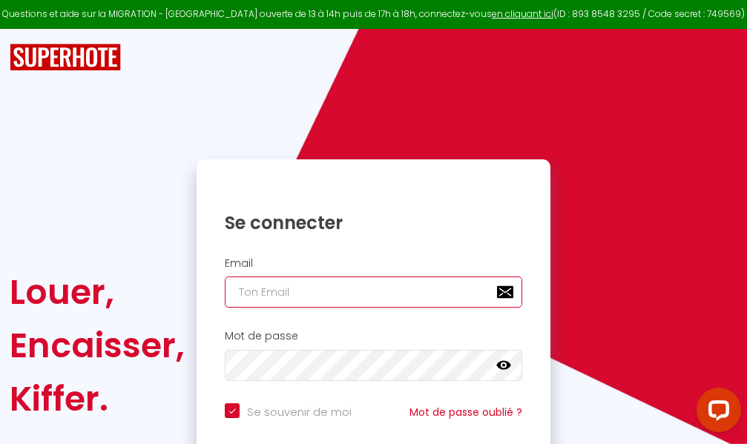
click at [371, 291] on input "email" at bounding box center [373, 292] width 297 height 31
type input "m"
checkbox input "true"
type input "ma"
checkbox input "true"
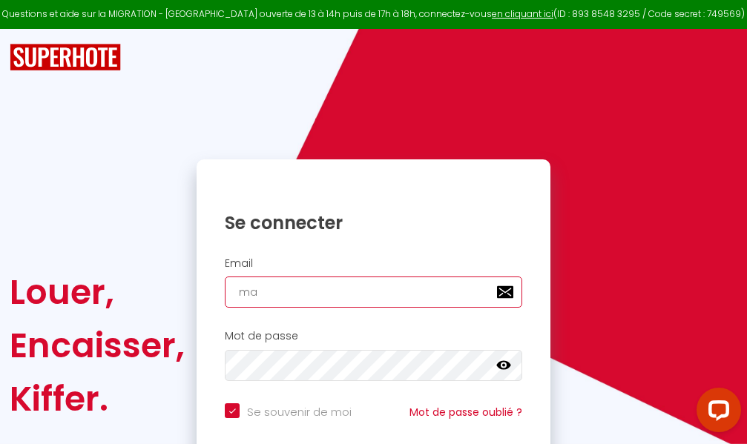
type input "mar"
checkbox input "true"
type input "marc"
checkbox input "true"
type input "marcd"
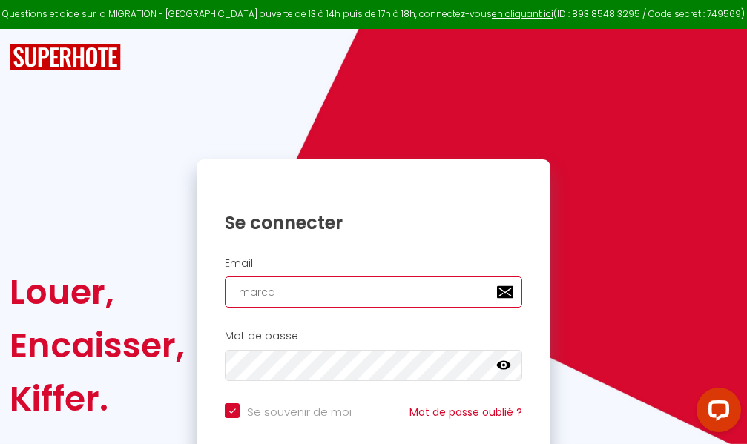
checkbox input "true"
type input "marcdp"
checkbox input "true"
type input "marcdpo"
checkbox input "true"
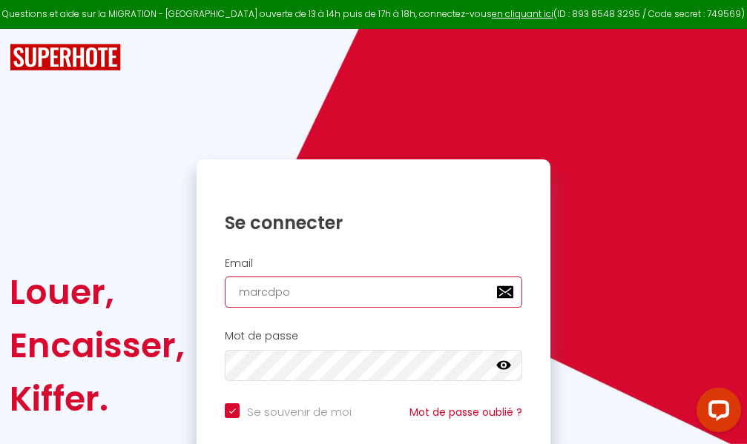
type input "marcdpoz"
checkbox input "true"
type input "marcdpoz."
checkbox input "true"
type input "marcdpoz.l"
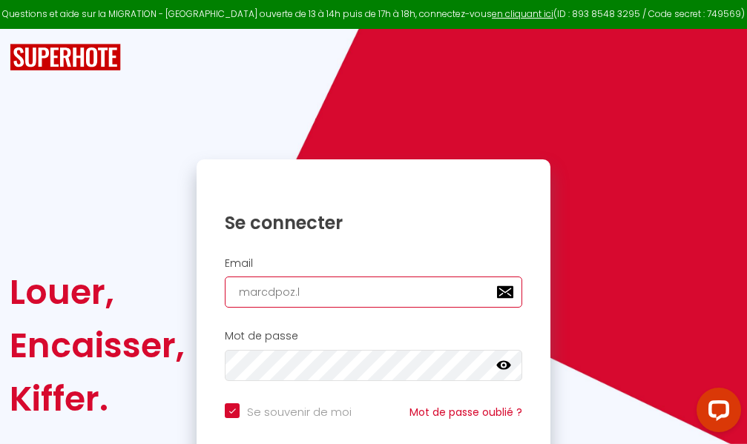
checkbox input "true"
type input "marcdpoz.lo"
checkbox input "true"
type input "marcdpoz.loc"
checkbox input "true"
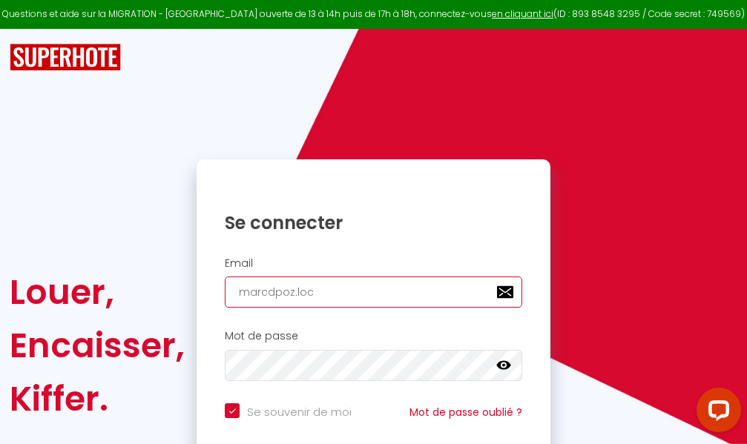
type input "marcdpoz.loca"
checkbox input "true"
type input "marcdpoz.locat"
checkbox input "true"
type input "marcdpoz.locati"
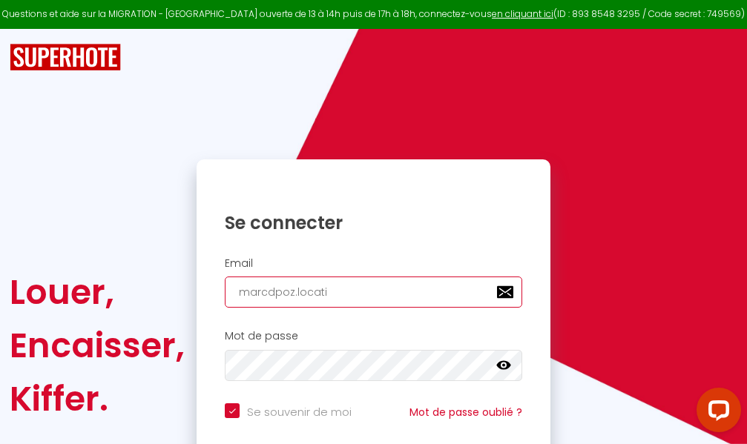
checkbox input "true"
type input "marcdpoz.locatio"
checkbox input "true"
type input "marcdpoz.location"
checkbox input "true"
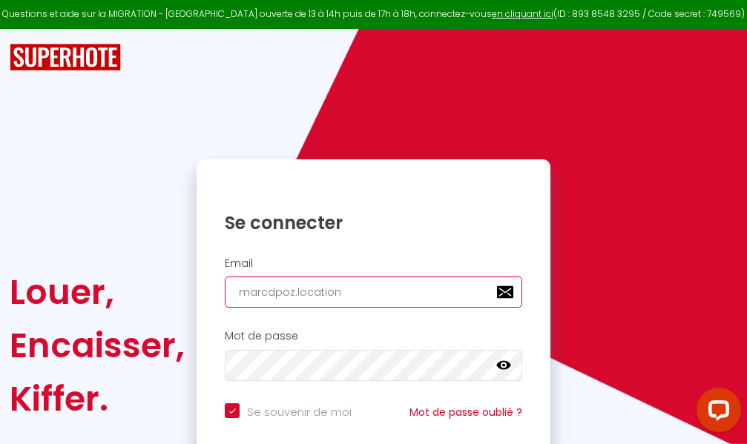
type input "marcdpoz.location@"
checkbox input "true"
type input "marcdpoz.location@g"
checkbox input "true"
type input "marcdpoz.location@gm"
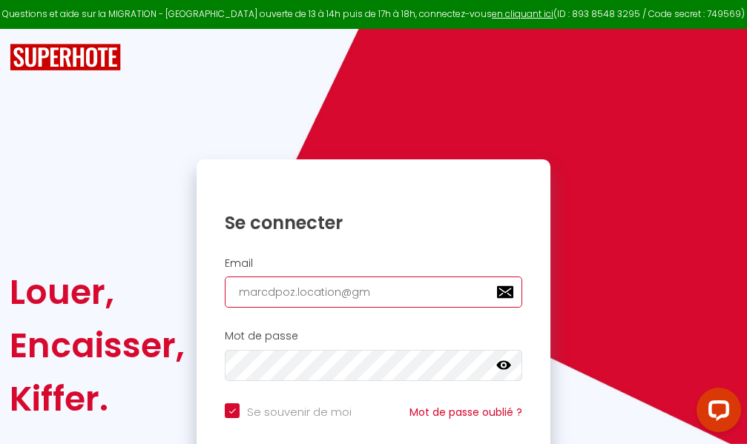
checkbox input "true"
type input "marcdpoz.location@gma"
checkbox input "true"
type input "marcdpoz.location@gmai"
checkbox input "true"
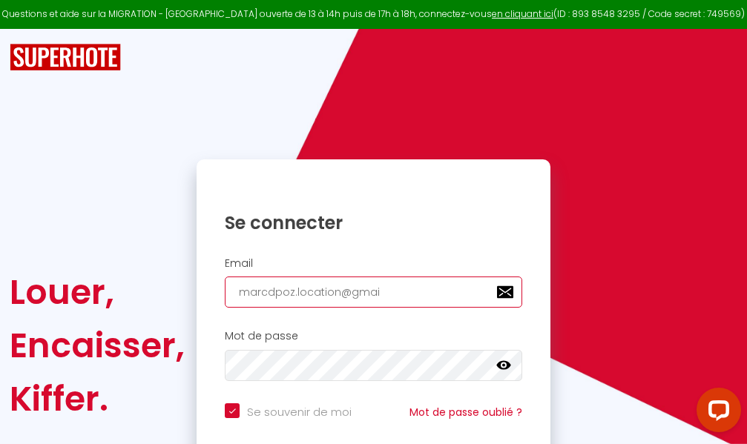
type input "[EMAIL_ADDRESS]"
checkbox input "true"
type input "[EMAIL_ADDRESS]."
checkbox input "true"
type input "marcdpoz.location@gmail.c"
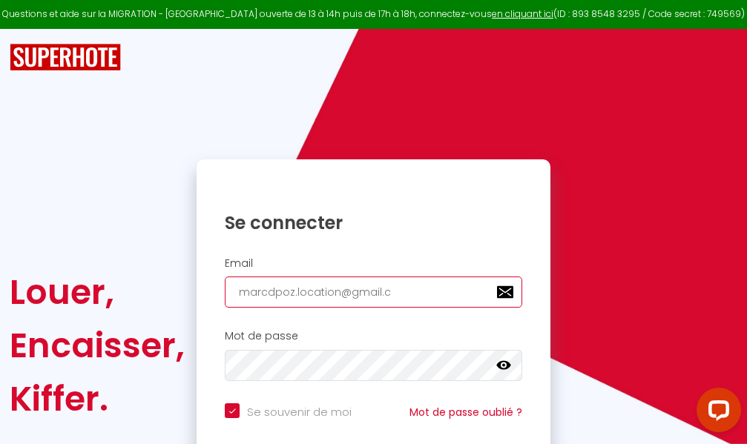
checkbox input "true"
type input "[EMAIL_ADDRESS][DOMAIN_NAME]"
checkbox input "true"
type input "[EMAIL_ADDRESS][DOMAIN_NAME]"
checkbox input "true"
